Goal: Find specific page/section: Find specific page/section

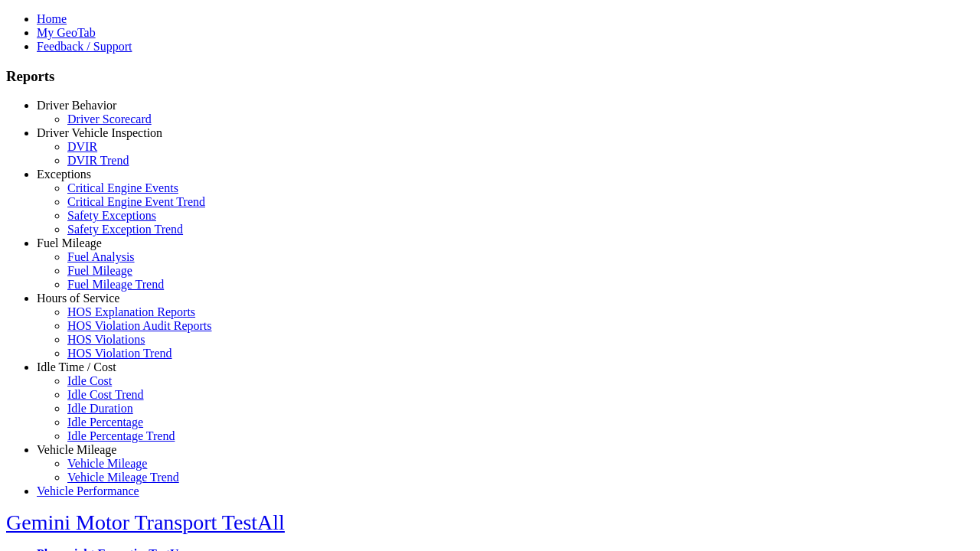
click at [88, 373] on link "Idle Time / Cost" at bounding box center [77, 366] width 80 height 13
click at [99, 413] on link "Idle Duration" at bounding box center [100, 408] width 66 height 13
select select
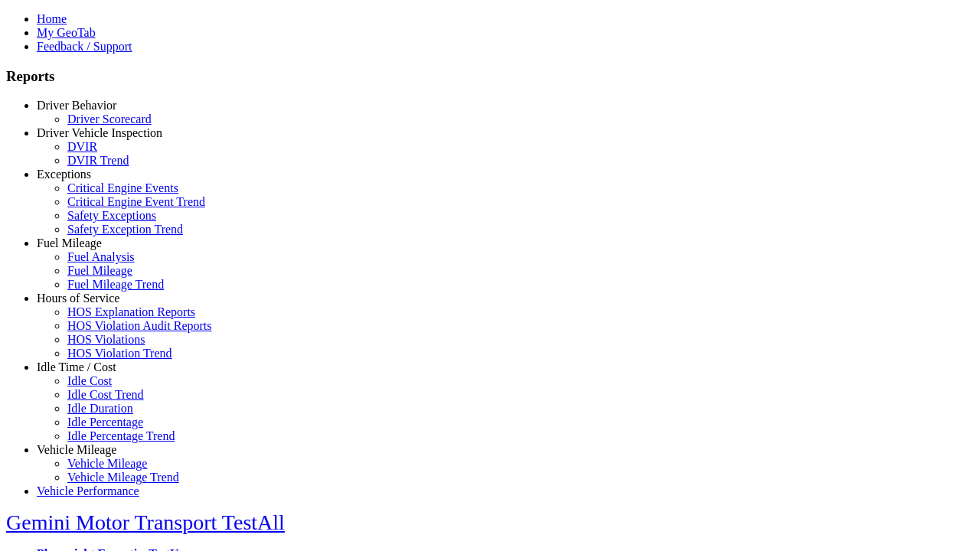
select select
